Goal: Information Seeking & Learning: Learn about a topic

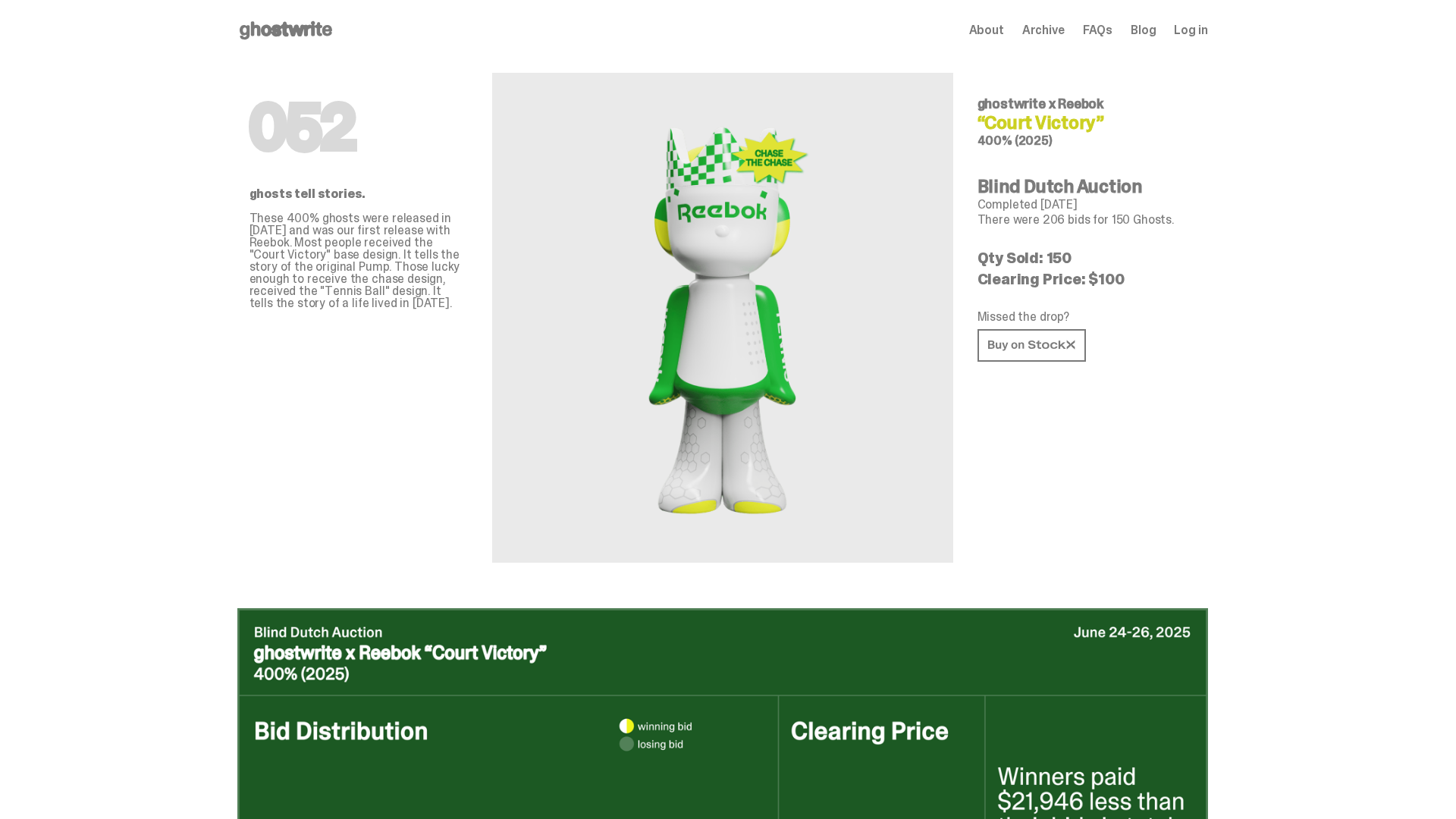
scroll to position [737, 0]
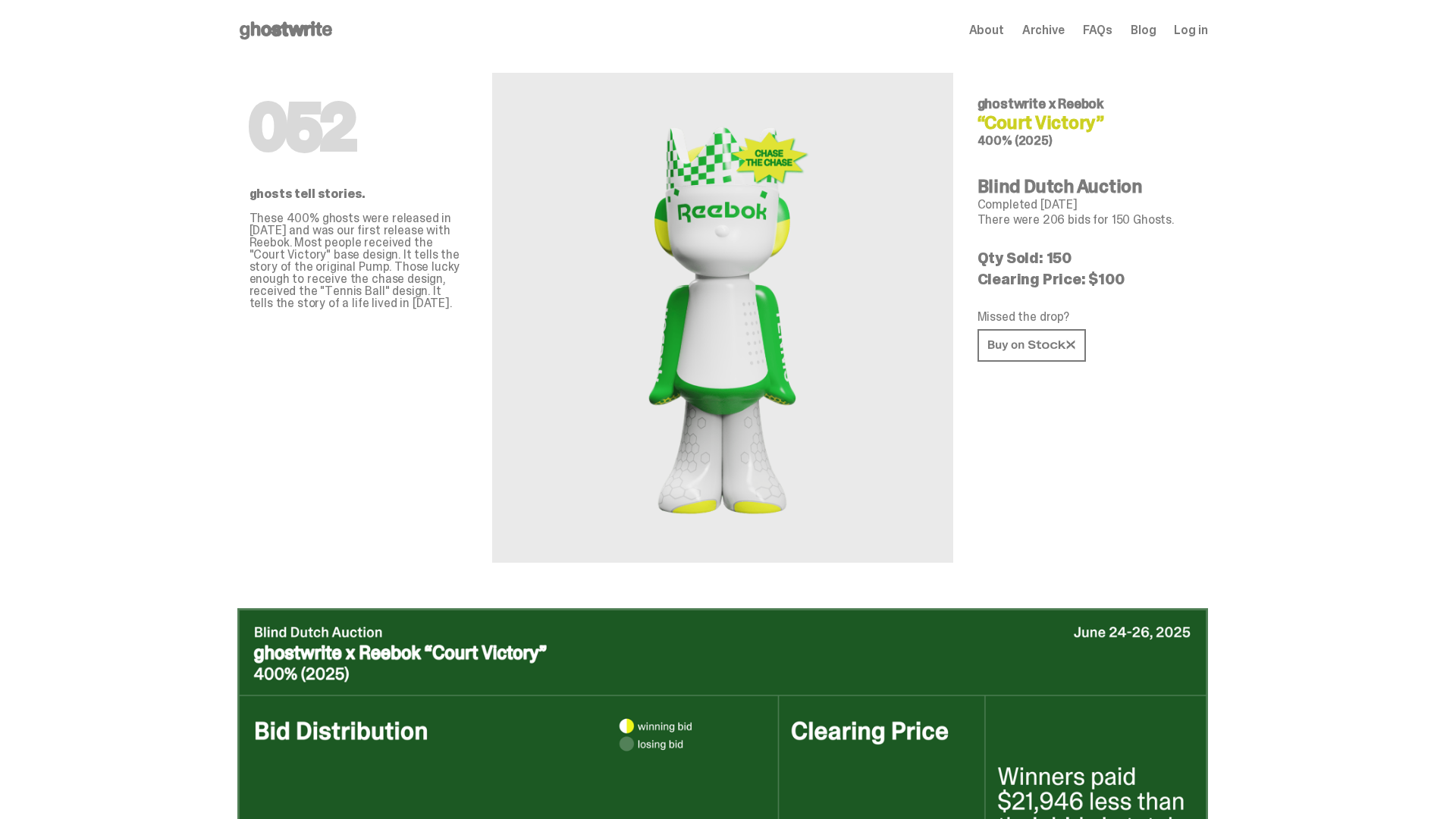
scroll to position [737, 0]
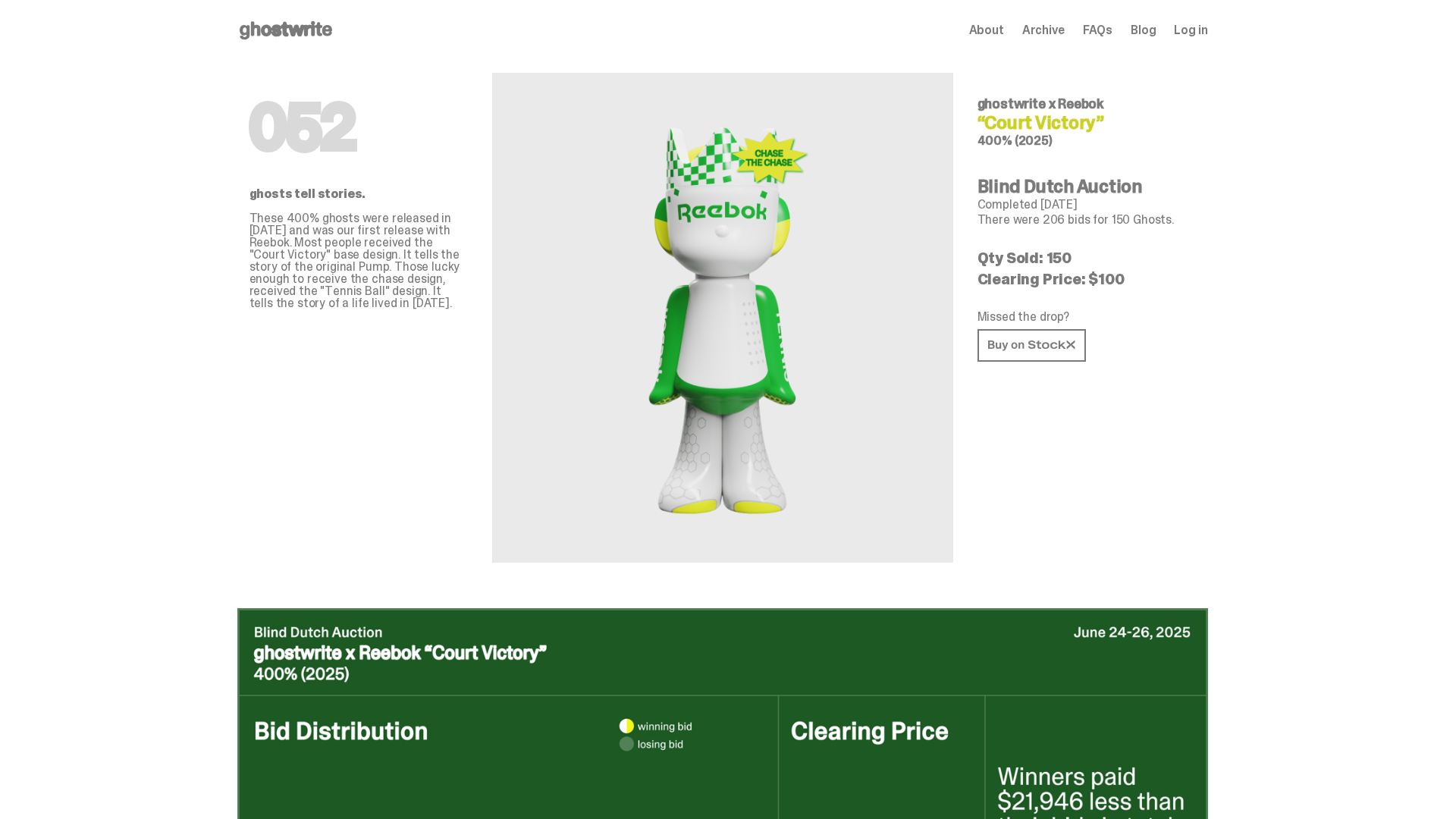
scroll to position [737, 0]
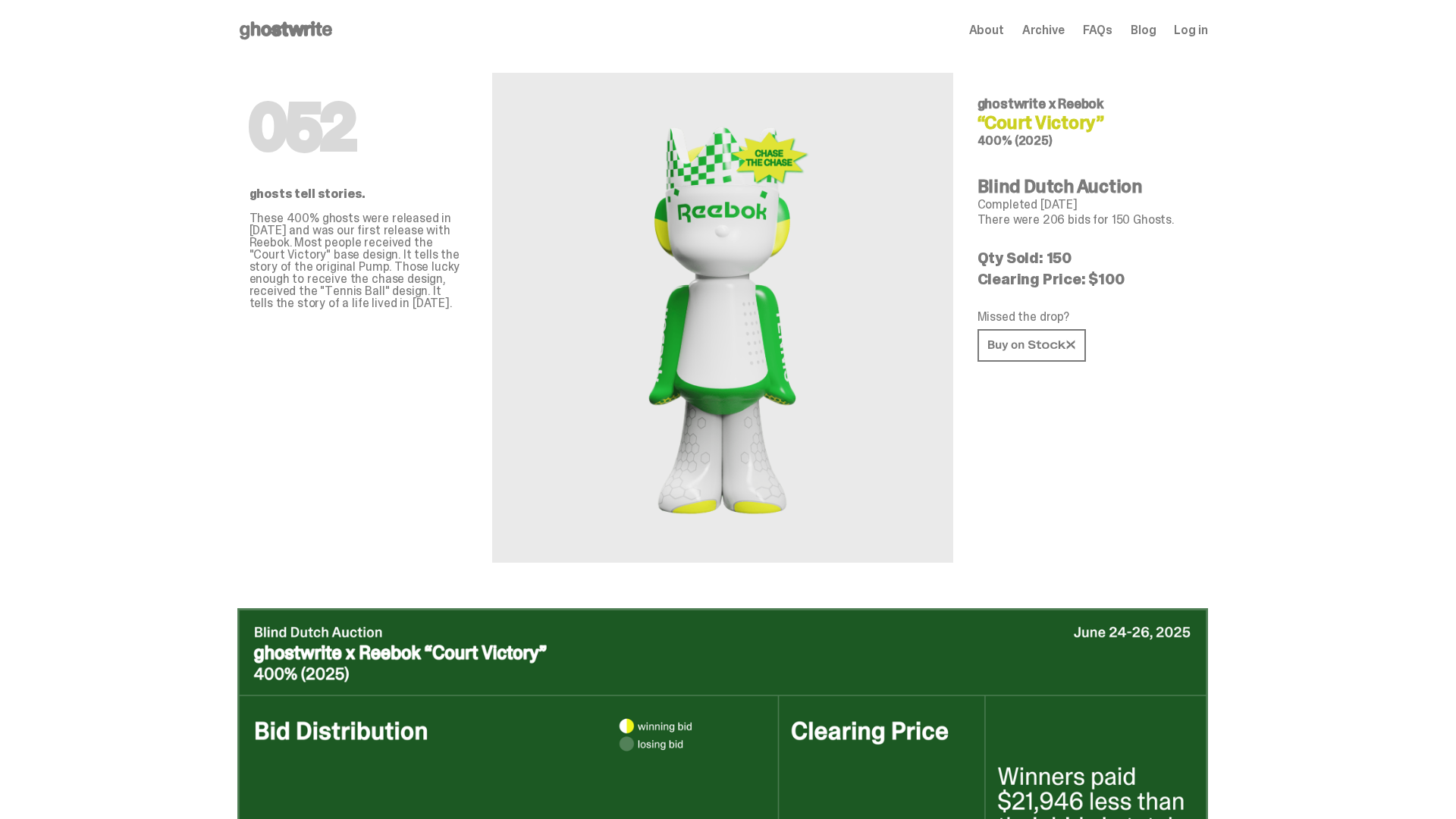
scroll to position [737, 0]
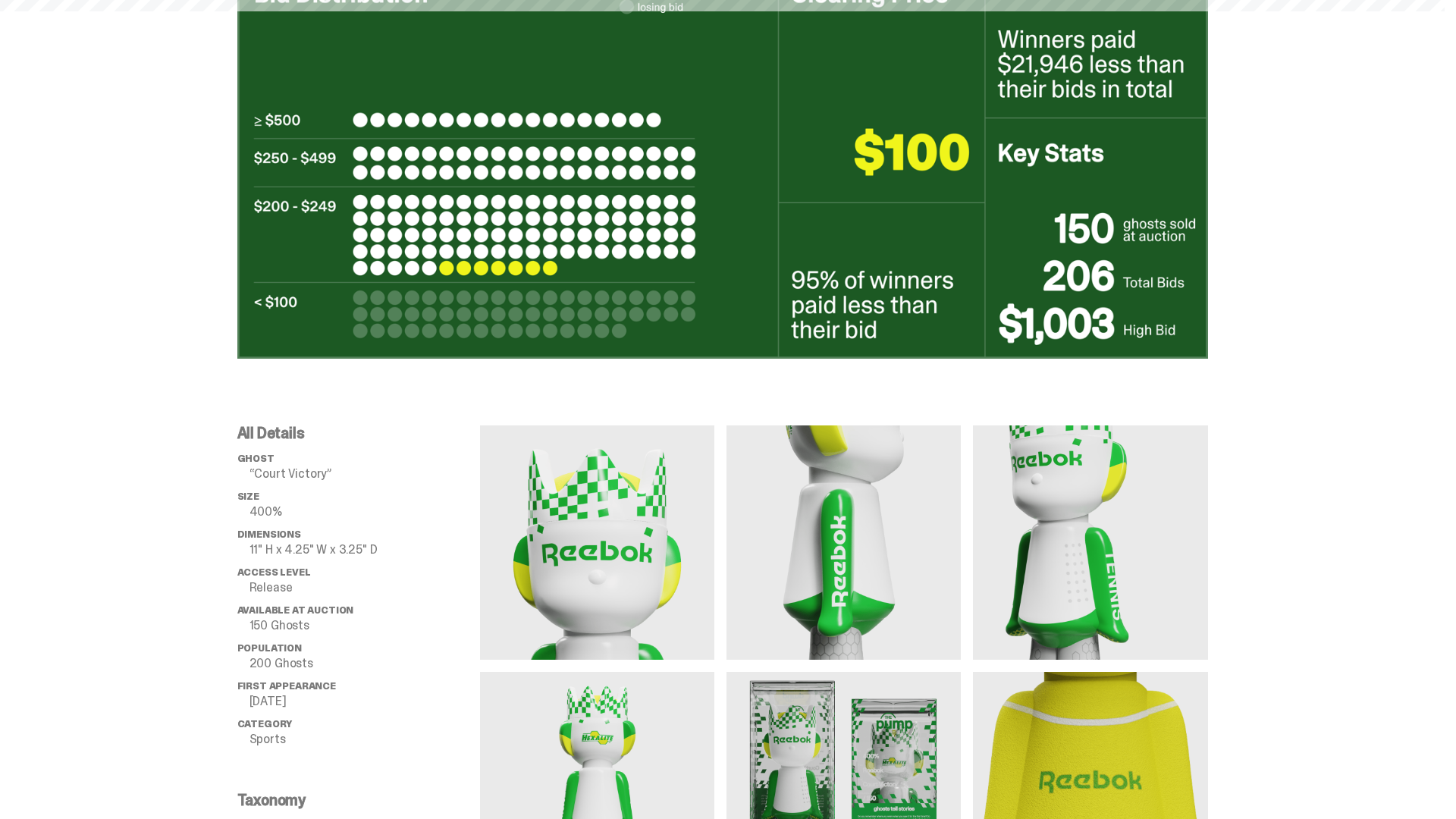
scroll to position [1474, 0]
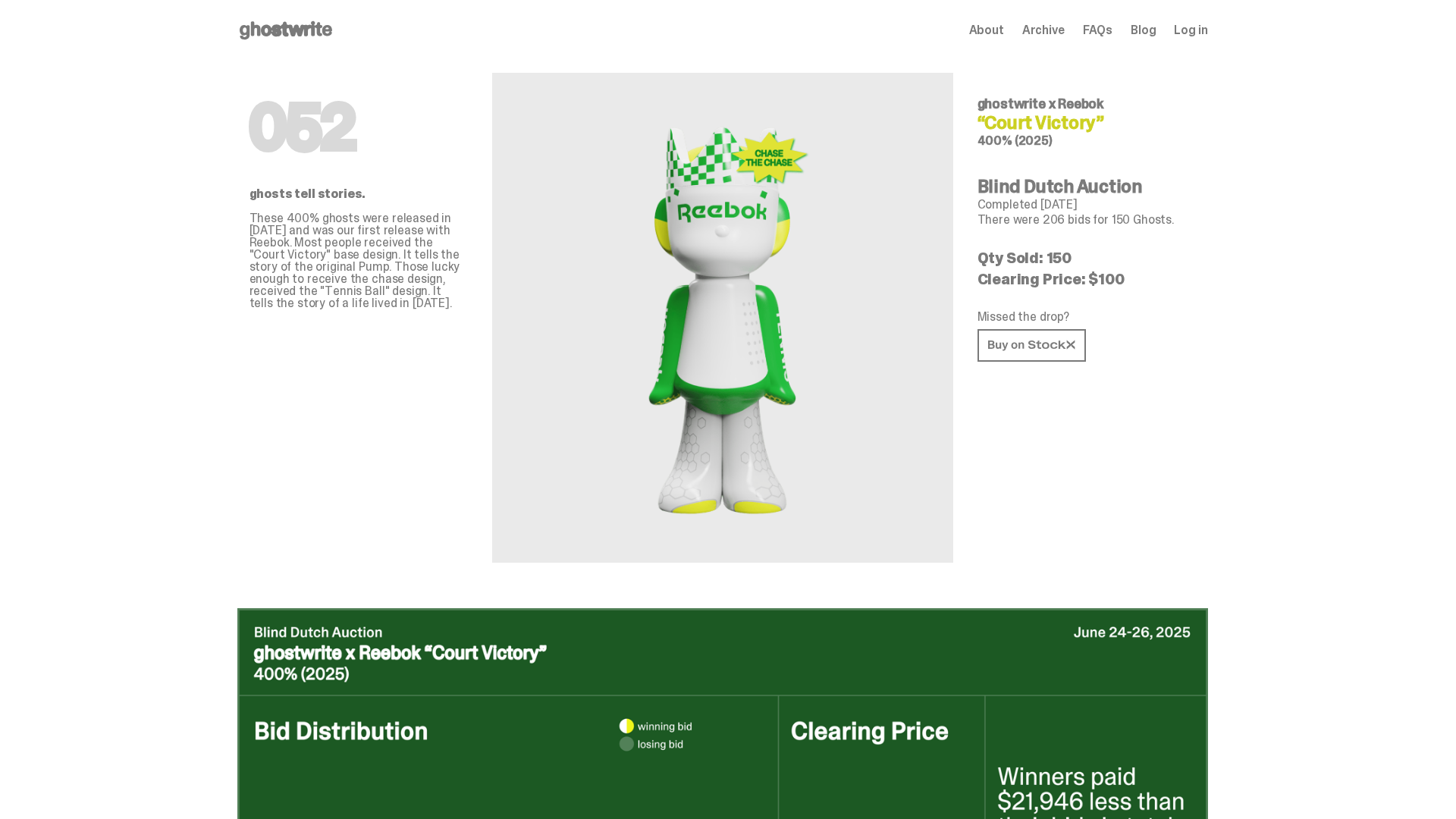
scroll to position [1474, 0]
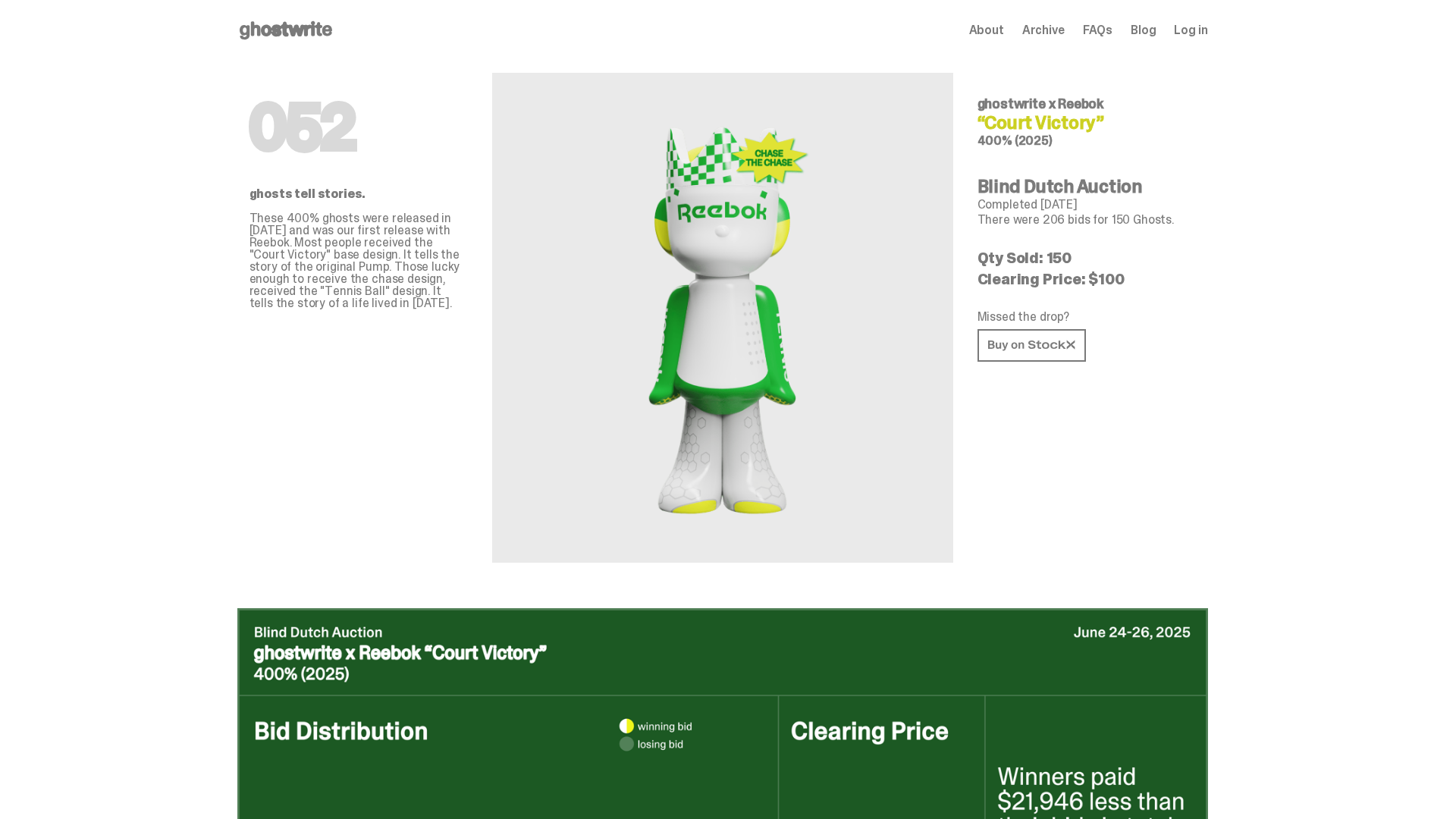
scroll to position [1474, 0]
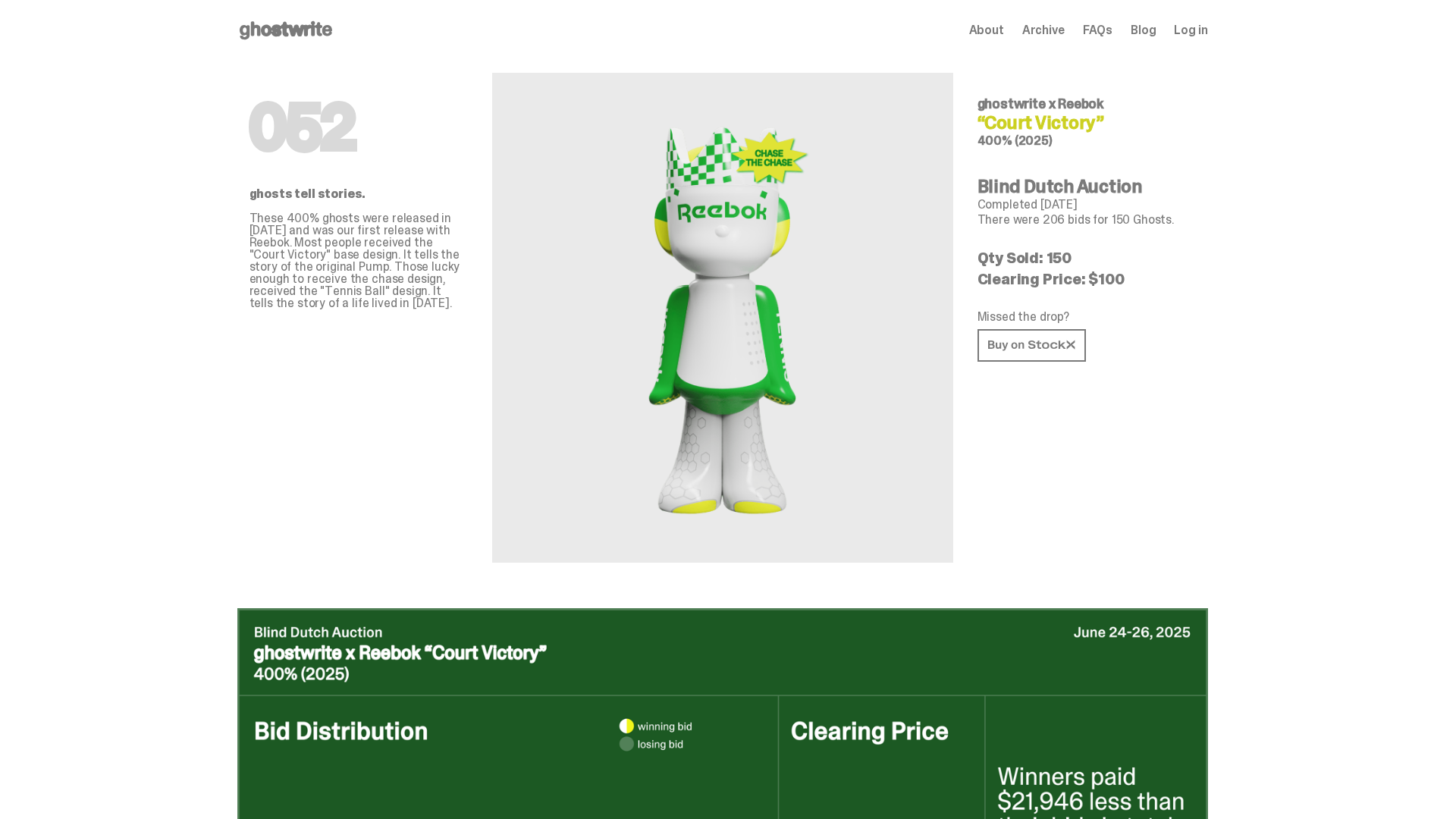
scroll to position [2211, 0]
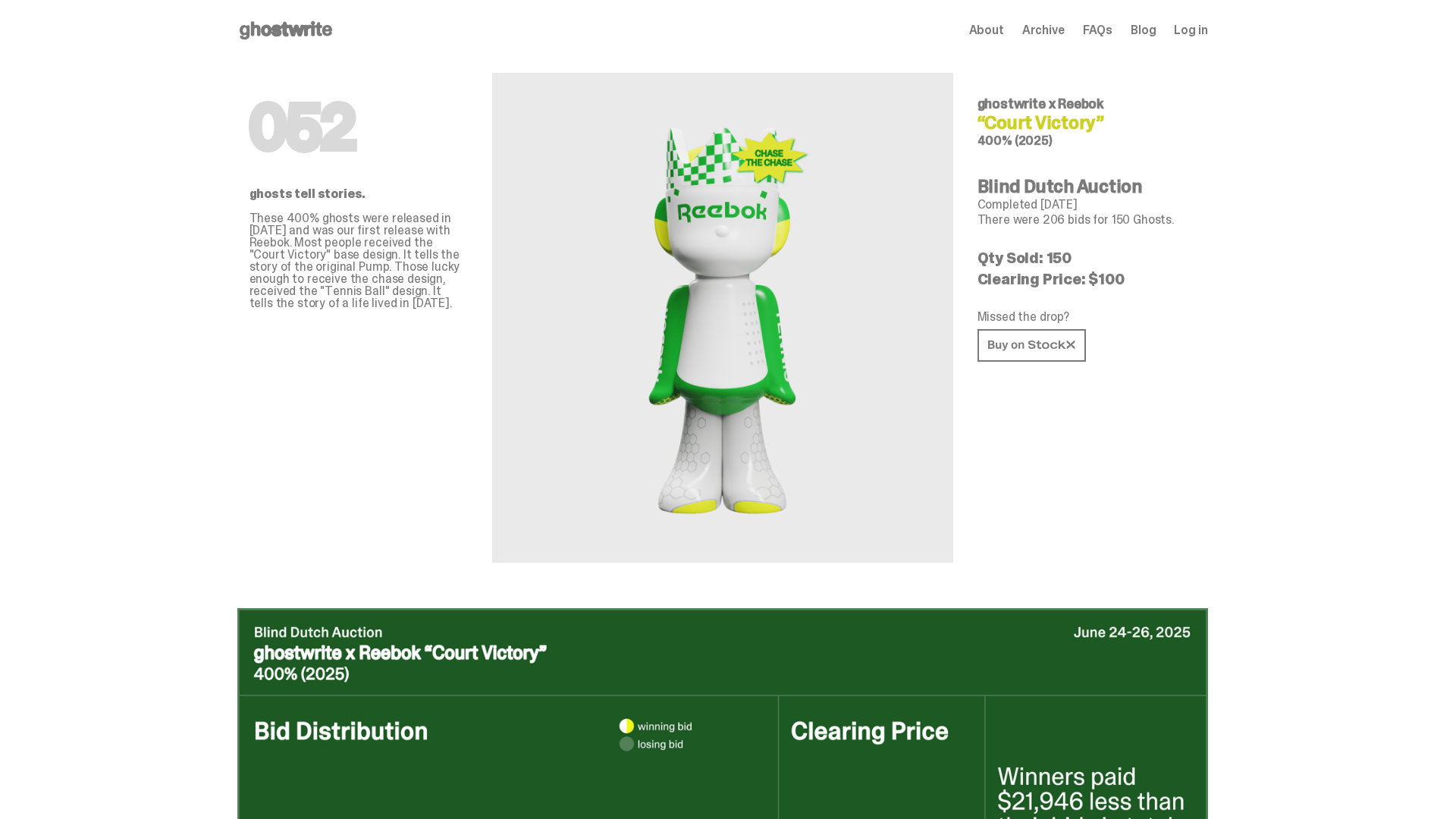
scroll to position [2539, 0]
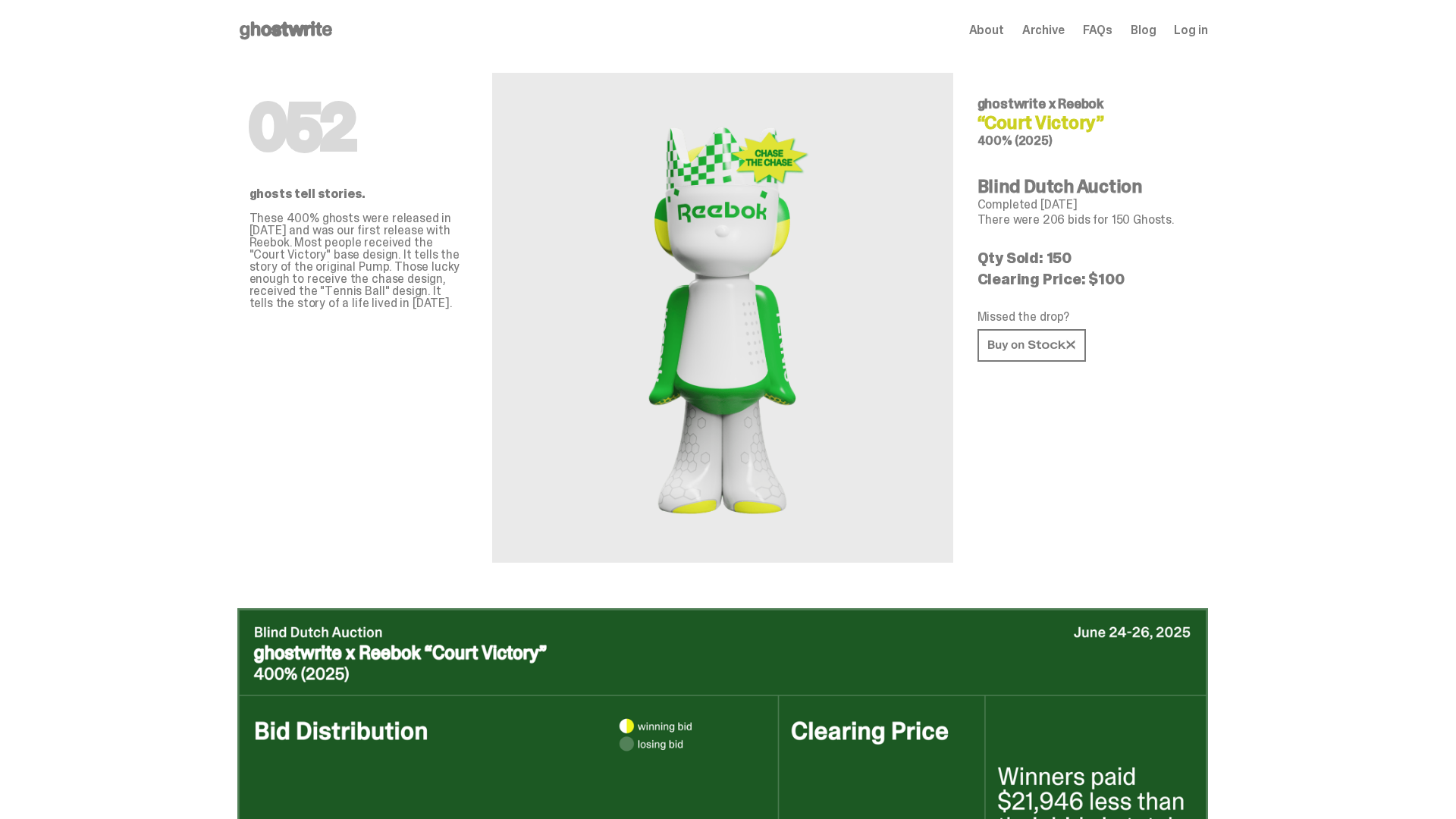
scroll to position [2539, 0]
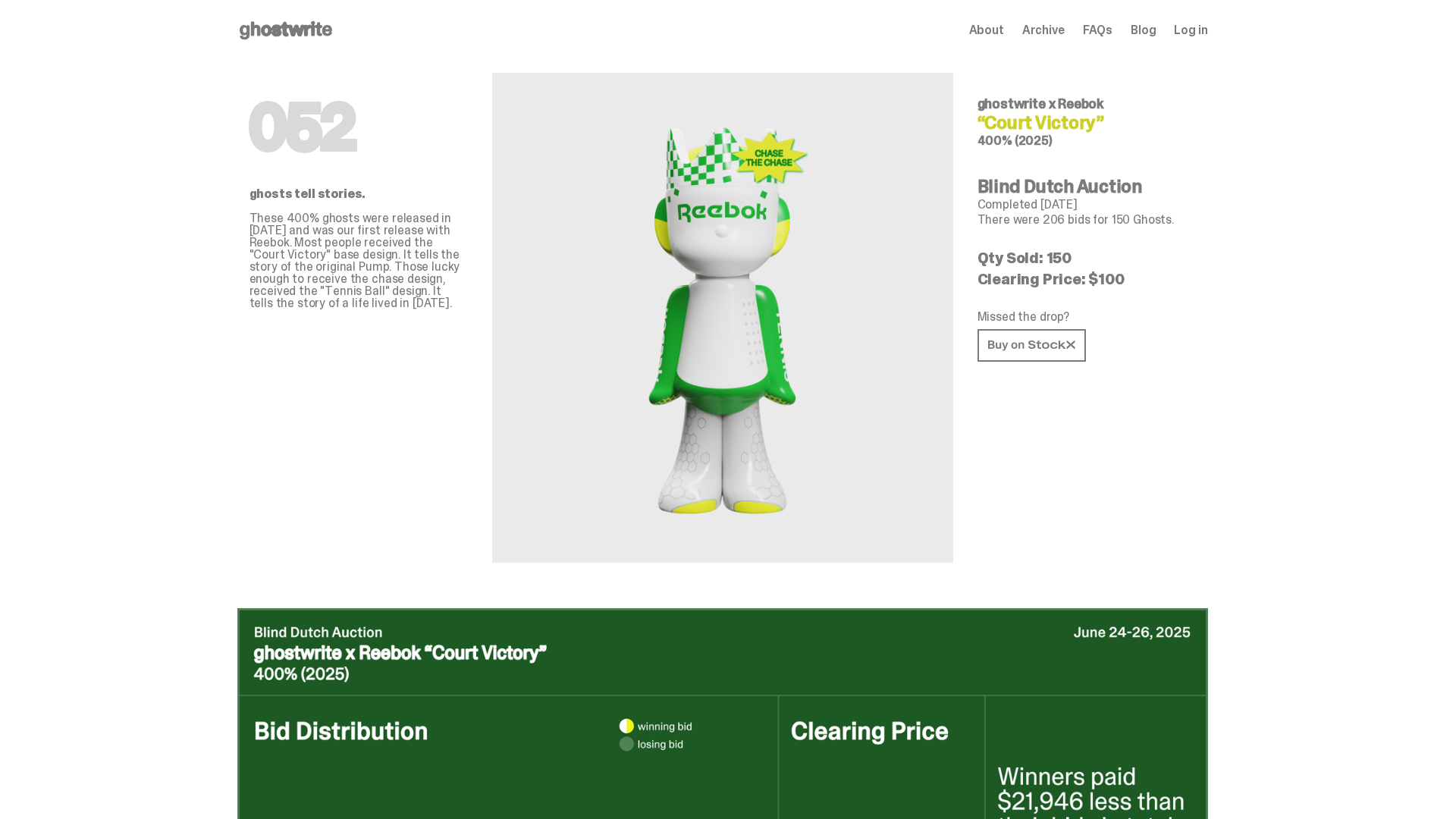
scroll to position [2539, 0]
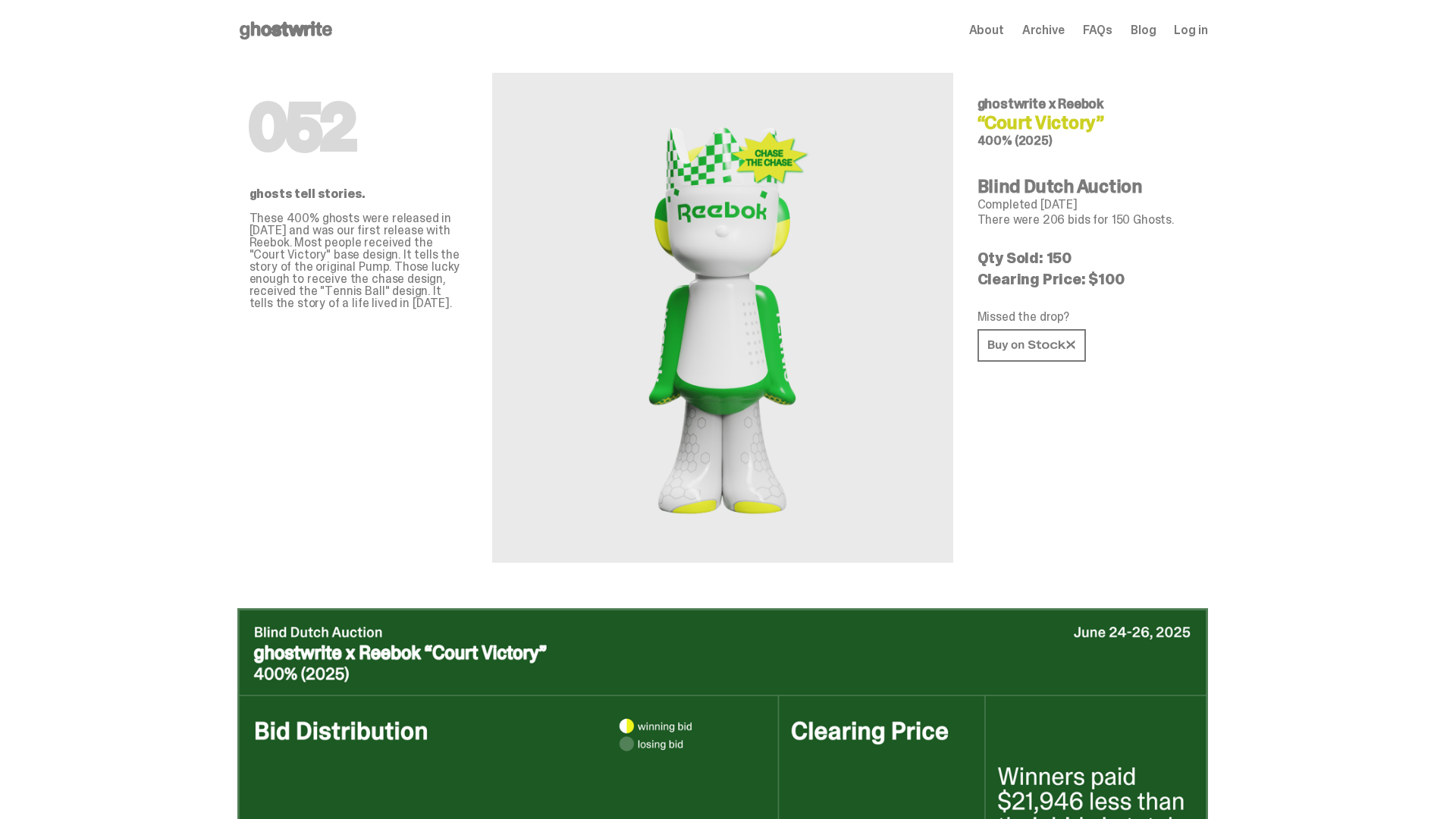
scroll to position [2539, 0]
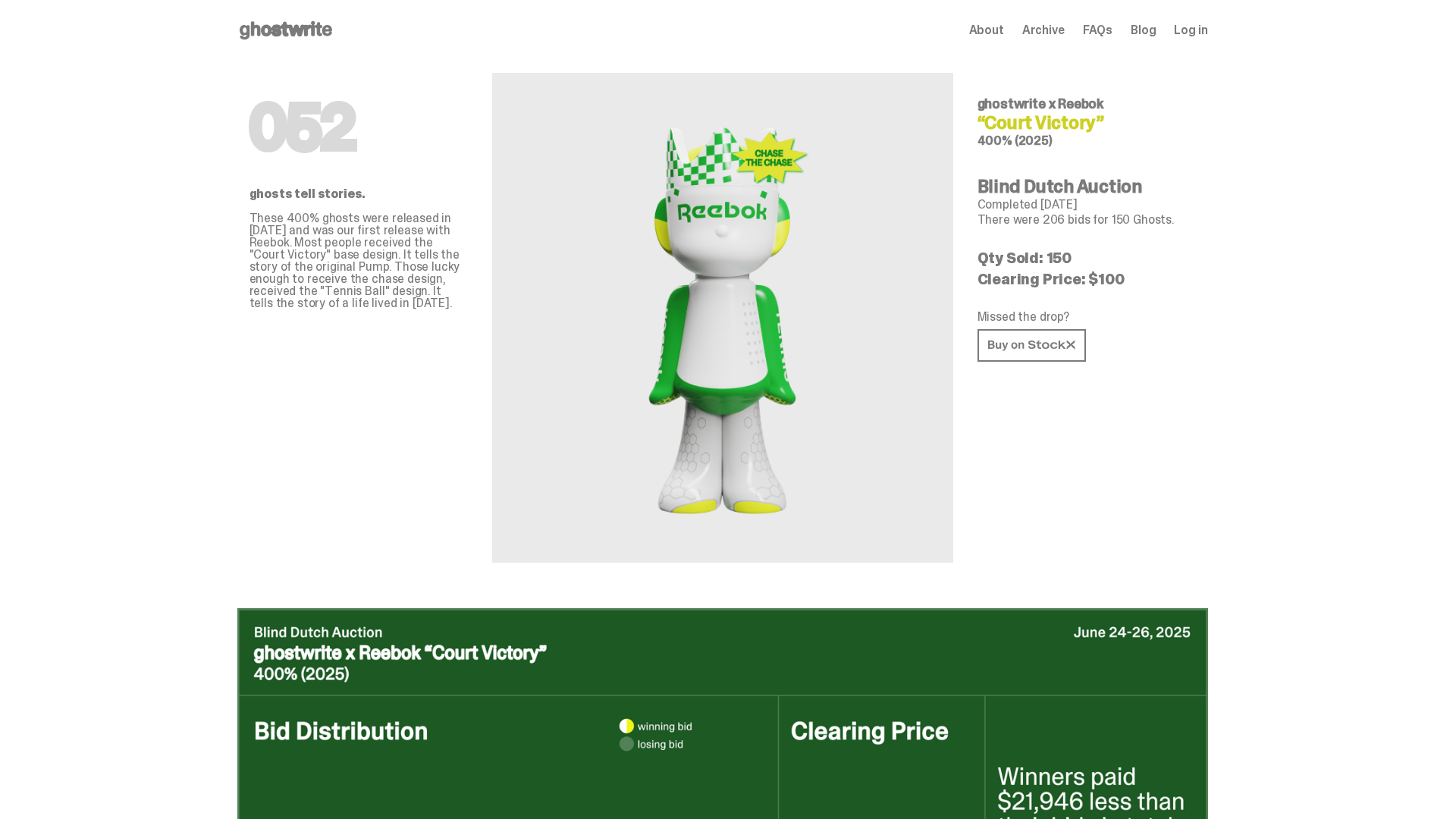
scroll to position [2539, 0]
